Goal: Task Accomplishment & Management: Manage account settings

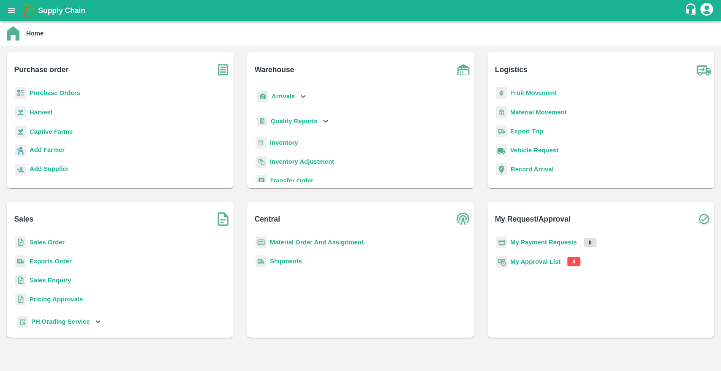
click at [550, 262] on b "My Approval List" at bounding box center [535, 262] width 50 height 7
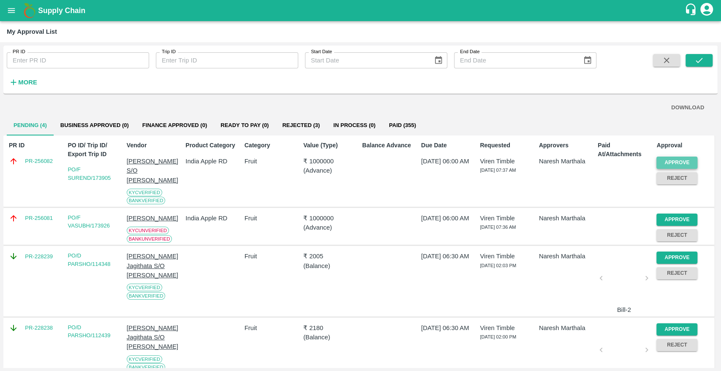
click at [689, 157] on button "Approve" at bounding box center [676, 163] width 41 height 12
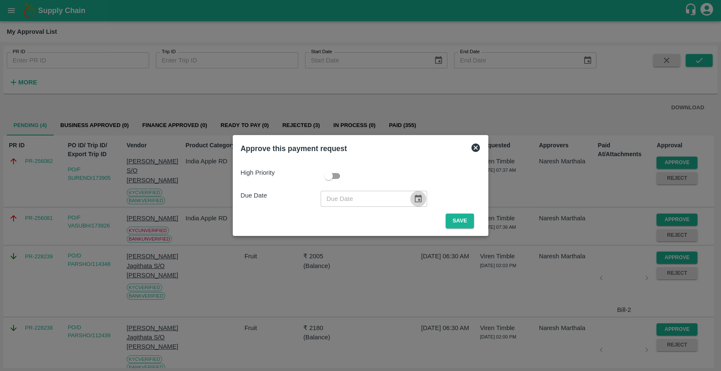
click at [418, 198] on icon "Choose date" at bounding box center [418, 199] width 7 height 8
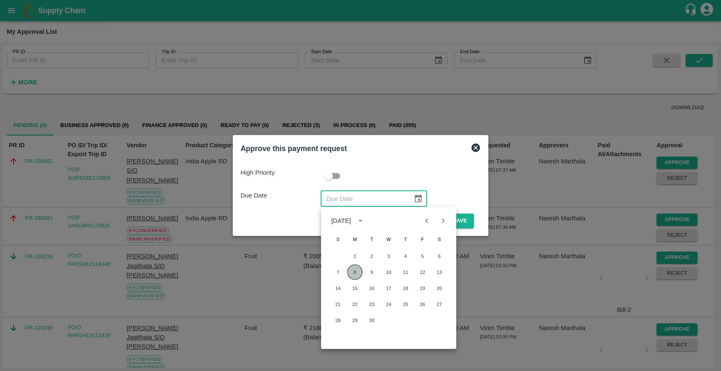
click at [358, 270] on button "8" at bounding box center [354, 272] width 15 height 15
type input "[DATE]"
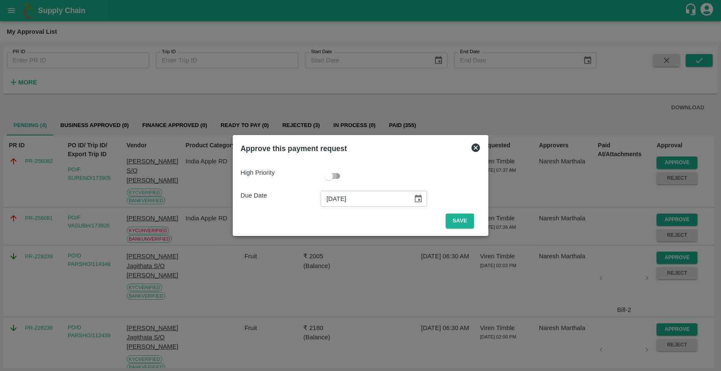
click at [337, 178] on input "checkbox" at bounding box center [329, 176] width 48 height 16
checkbox input "true"
click at [449, 218] on button "Save" at bounding box center [460, 221] width 28 height 15
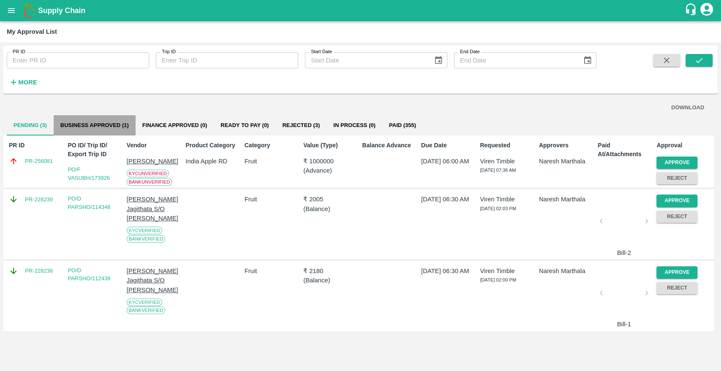
click at [108, 129] on button "Business Approved (1)" at bounding box center [95, 125] width 82 height 20
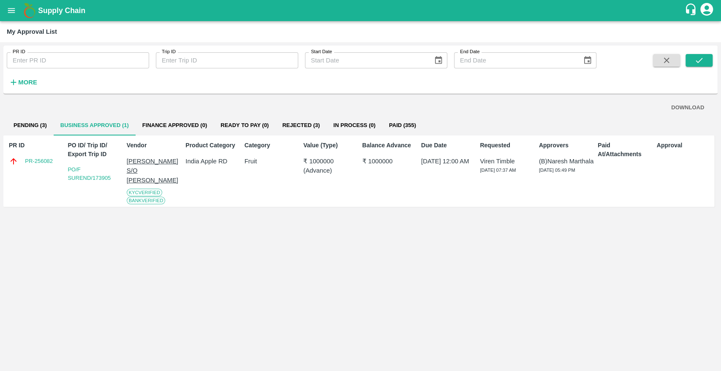
click at [37, 183] on div "PR ID PR-256082" at bounding box center [34, 171] width 59 height 67
drag, startPoint x: 19, startPoint y: 169, endPoint x: 62, endPoint y: 169, distance: 42.7
click at [62, 169] on div "PR ID PR-256082" at bounding box center [34, 171] width 59 height 67
copy link "PR-256082"
